Goal: Task Accomplishment & Management: Use online tool/utility

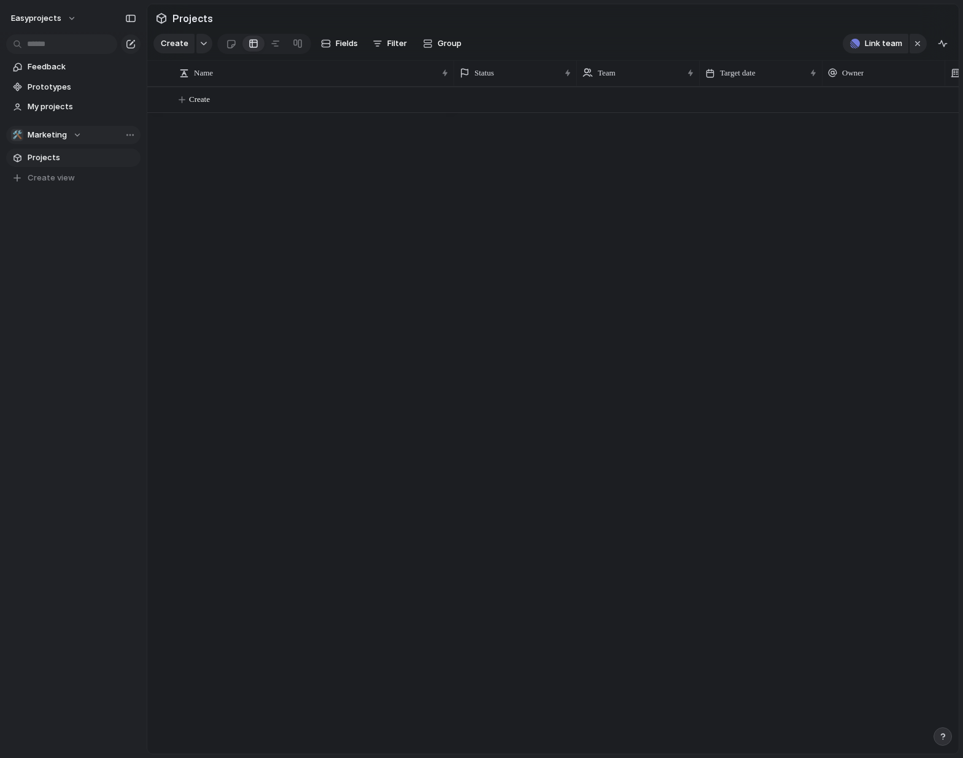
click at [76, 137] on div "🛠️ Marketing" at bounding box center [46, 135] width 71 height 12
click at [86, 227] on li "🛠️ Marketing" at bounding box center [64, 226] width 100 height 21
click at [214, 179] on div "Create" at bounding box center [552, 420] width 811 height 667
click at [193, 41] on div "Create" at bounding box center [182, 44] width 59 height 20
click at [202, 46] on button "button" at bounding box center [204, 44] width 16 height 20
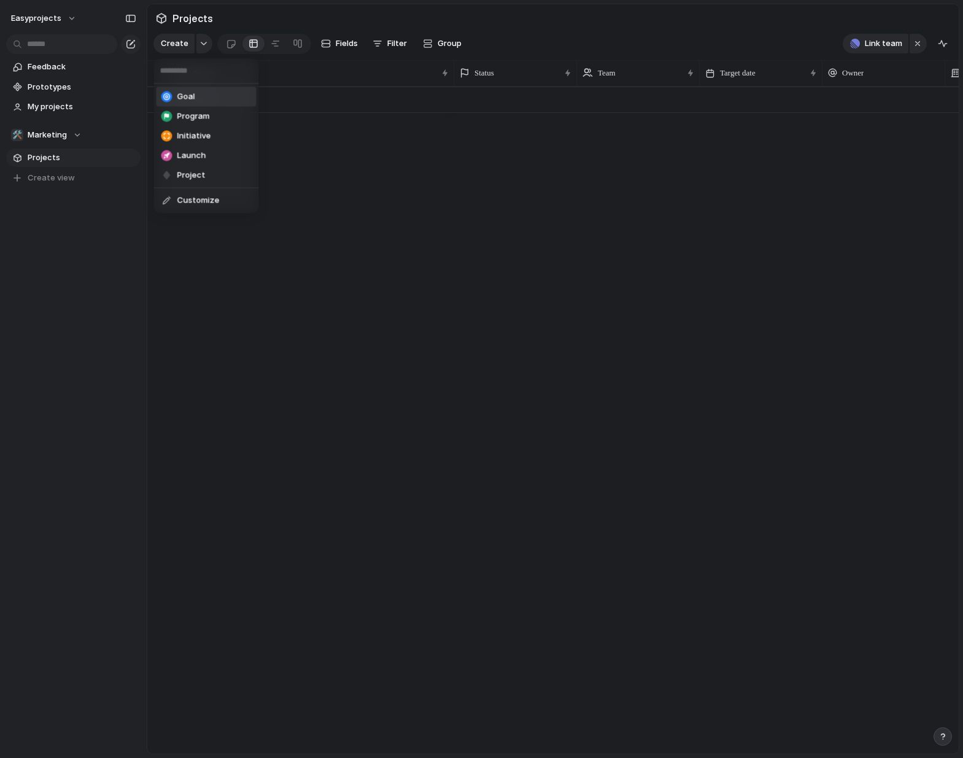
click at [204, 96] on li "Goal" at bounding box center [207, 97] width 100 height 20
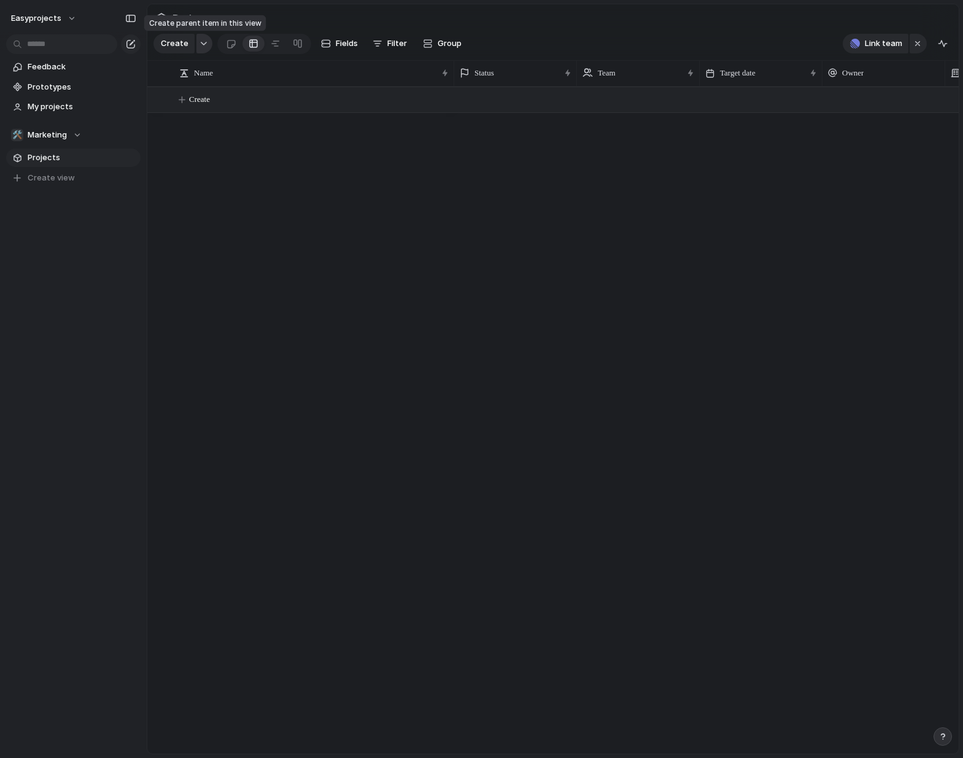
click at [199, 47] on button "button" at bounding box center [204, 44] width 16 height 20
click at [199, 136] on span "Initiative" at bounding box center [194, 136] width 34 height 12
click at [199, 40] on button "button" at bounding box center [204, 44] width 16 height 20
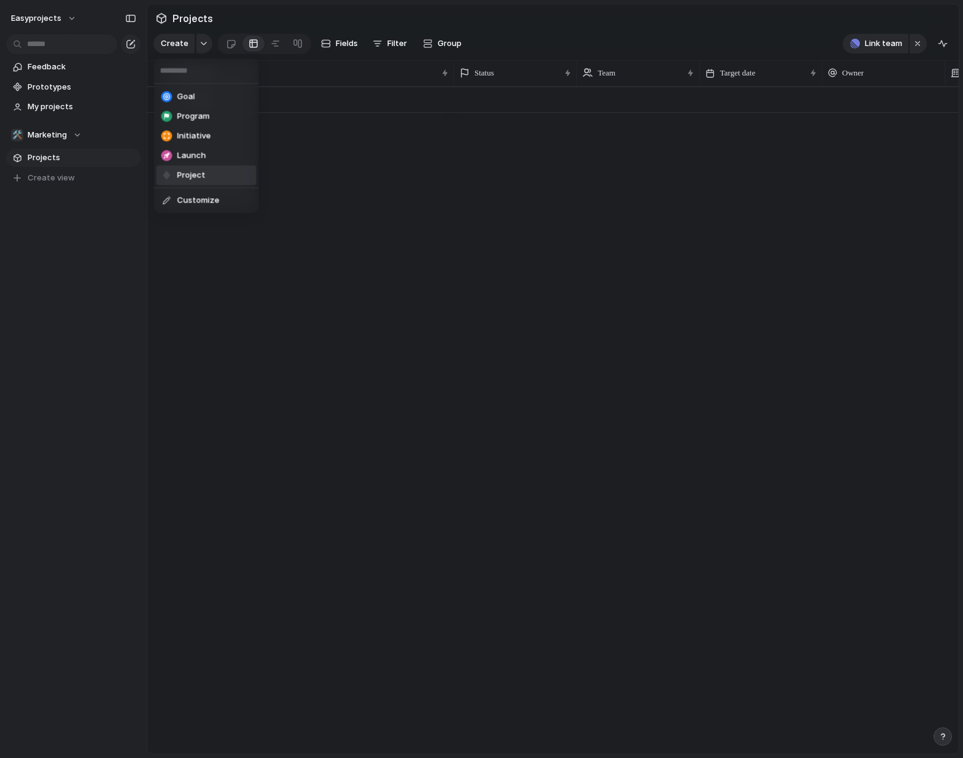
click at [211, 172] on li "Project" at bounding box center [207, 176] width 100 height 20
click at [202, 44] on div "button" at bounding box center [203, 43] width 9 height 5
click at [201, 156] on span "Launch" at bounding box center [191, 156] width 29 height 12
click at [205, 45] on div "button" at bounding box center [203, 43] width 9 height 5
click at [210, 121] on li "Program" at bounding box center [207, 117] width 100 height 20
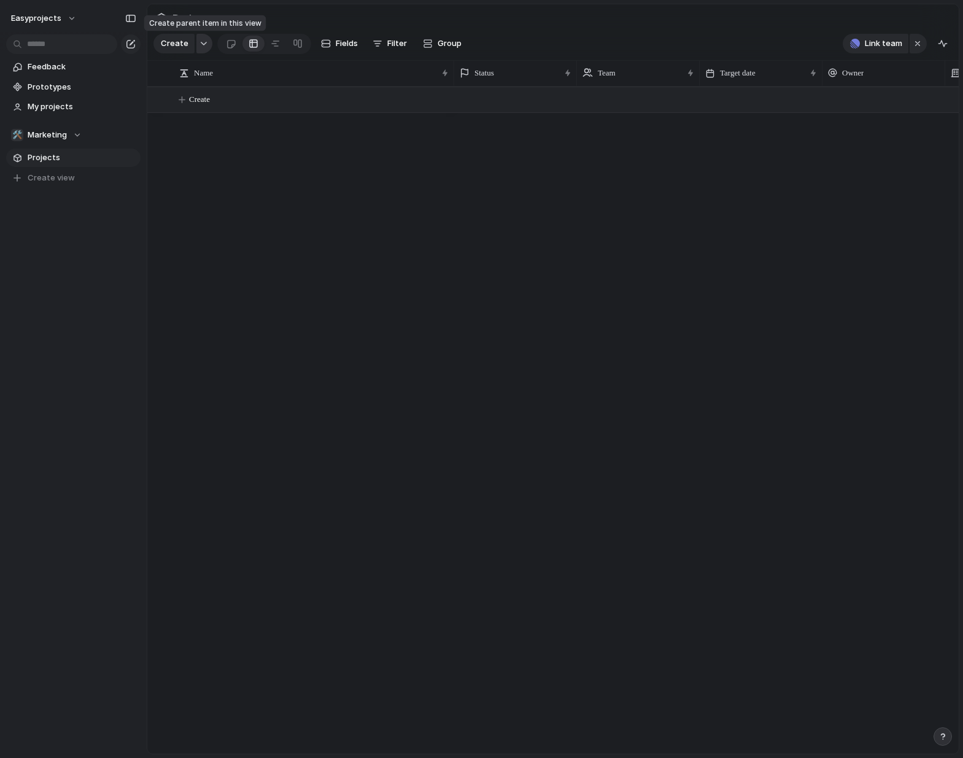
click at [205, 48] on button "button" at bounding box center [204, 44] width 16 height 20
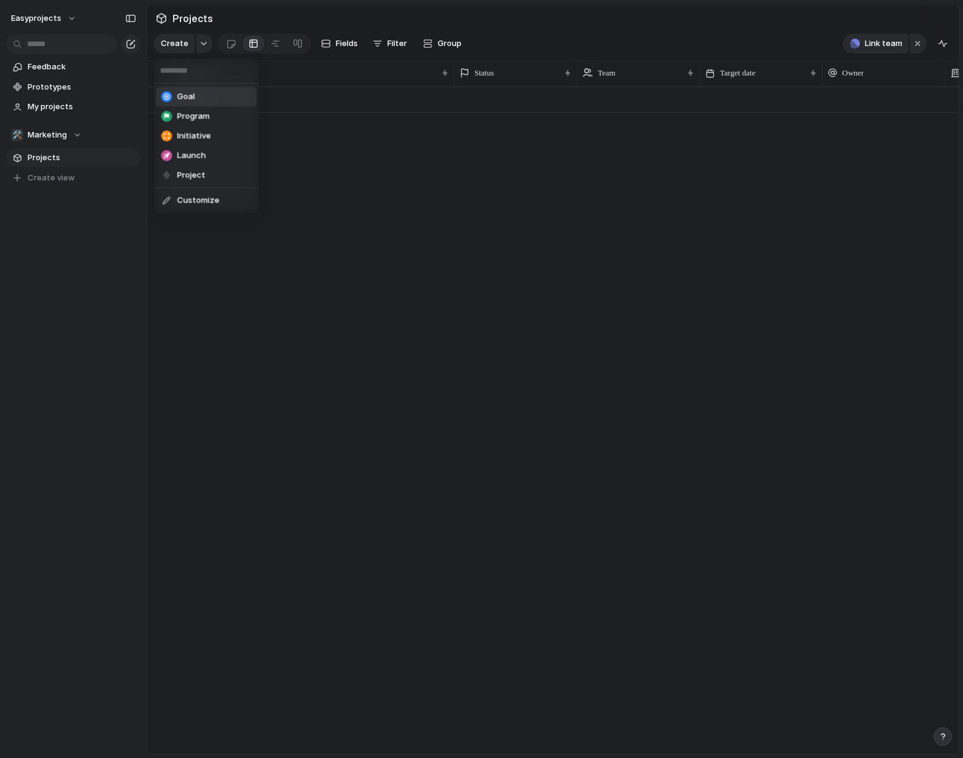
click at [208, 103] on li "Goal" at bounding box center [207, 97] width 100 height 20
